Goal: Task Accomplishment & Management: Understand process/instructions

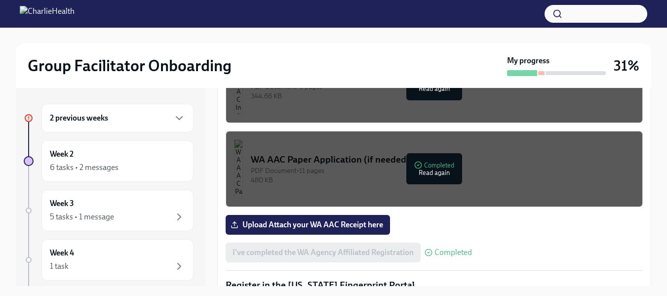
scroll to position [931, 0]
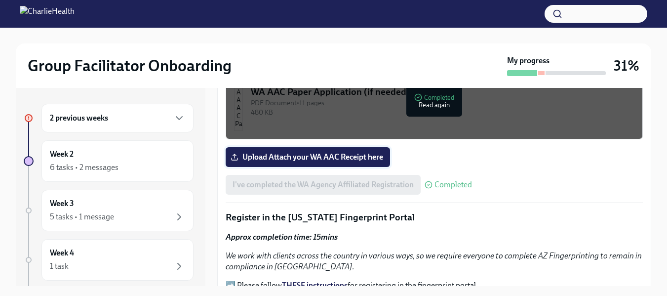
click at [318, 158] on span "Upload Attach your WA AAC Receipt here" at bounding box center [308, 157] width 151 height 10
click at [0, 0] on input "Upload Attach your WA AAC Receipt here" at bounding box center [0, 0] width 0 height 0
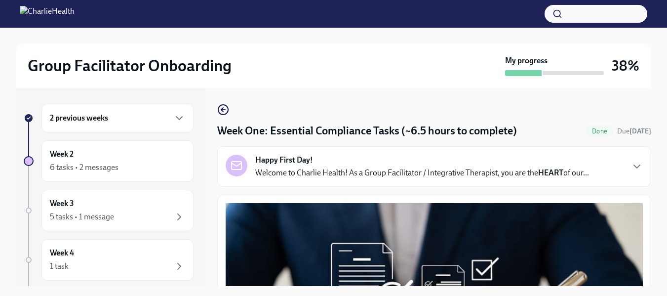
click at [423, 152] on div "Happy First Day! Welcome to Charlie Health! As a Group Facilitator / Integrativ…" at bounding box center [434, 166] width 434 height 40
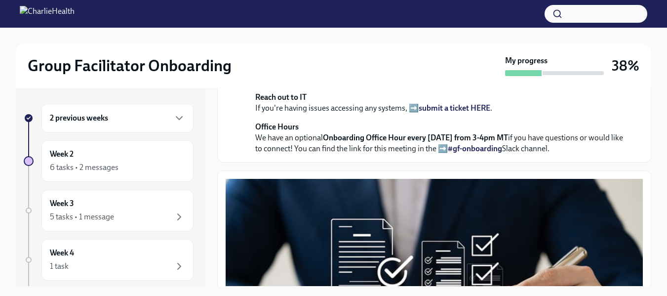
scroll to position [446, 0]
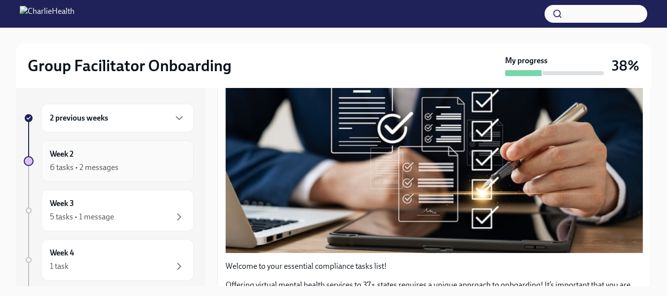
click at [64, 155] on h6 "Week 2" at bounding box center [62, 154] width 24 height 11
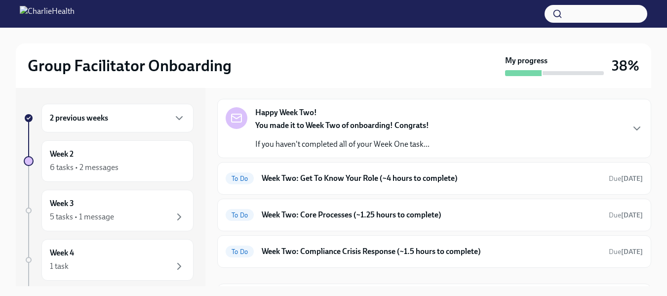
scroll to position [41, 0]
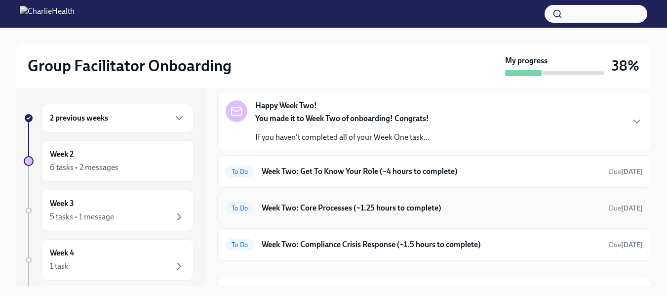
click at [295, 212] on h6 "Week Two: Core Processes (~1.25 hours to complete)" at bounding box center [431, 207] width 339 height 11
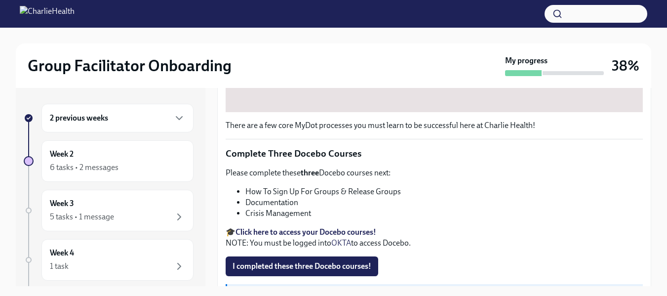
scroll to position [407, 0]
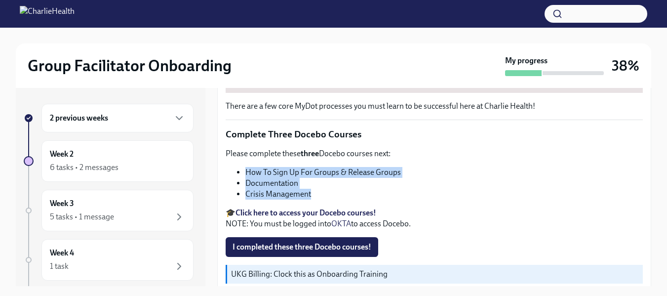
drag, startPoint x: 322, startPoint y: 191, endPoint x: 241, endPoint y: 166, distance: 84.6
click at [241, 167] on ul "How To Sign Up For Groups & Release Groups Documentation Crisis Management" at bounding box center [434, 183] width 417 height 33
copy ul "How To Sign Up For Groups & Release Groups Documentation Crisis Management"
